Goal: Obtain resource: Obtain resource

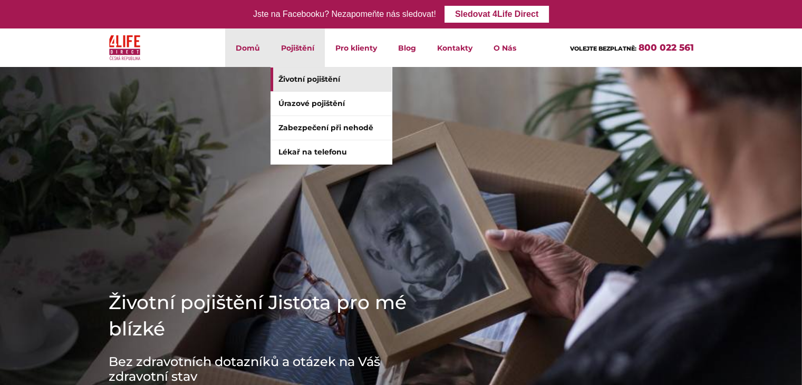
click at [297, 84] on link "Životní pojištění" at bounding box center [331, 80] width 121 height 24
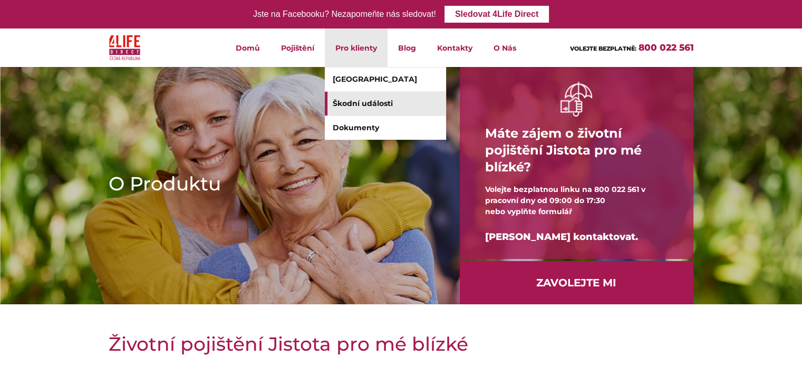
click at [348, 102] on link "Škodní události" at bounding box center [385, 104] width 121 height 24
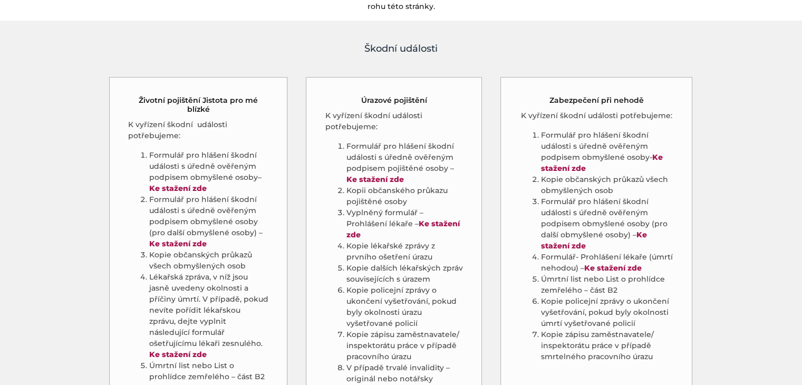
scroll to position [580, 0]
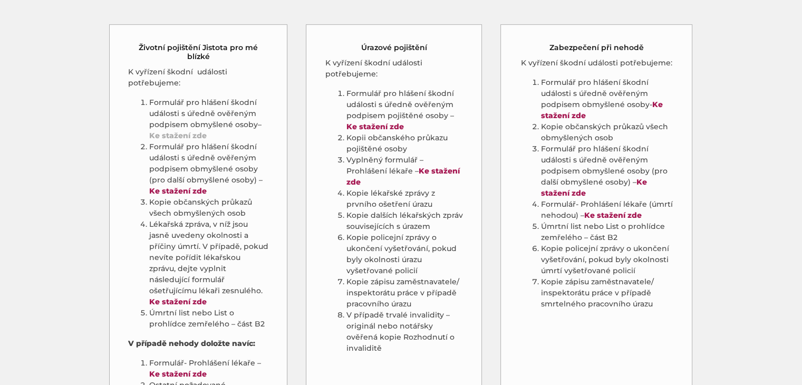
click at [192, 131] on strong "Ke stažení zde" at bounding box center [177, 135] width 57 height 9
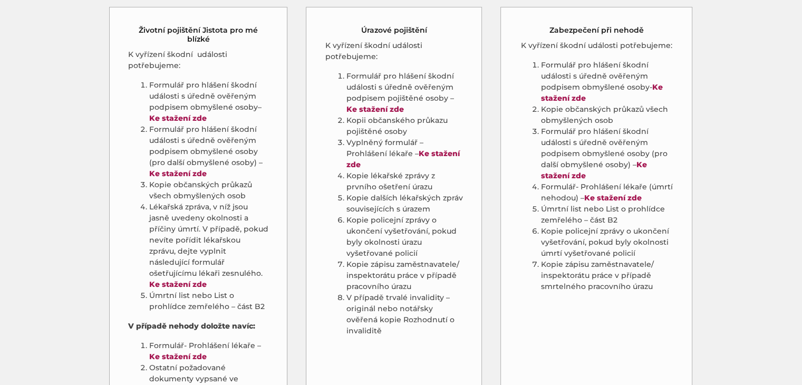
scroll to position [580, 0]
